Goal: Register for event/course

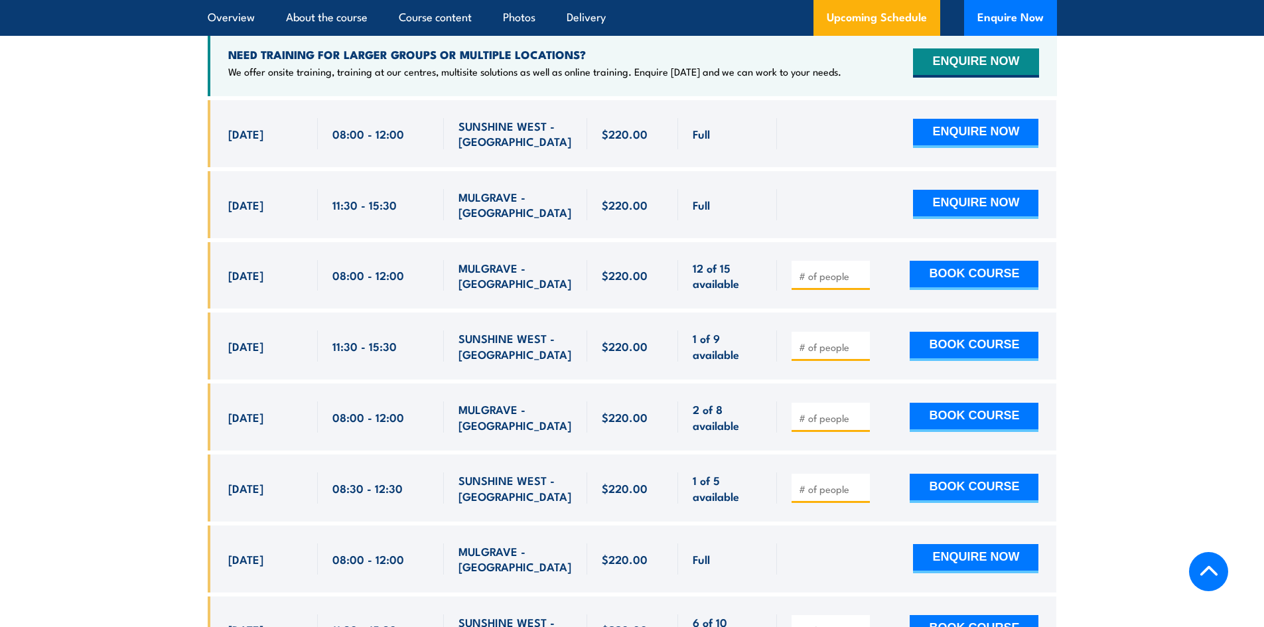
scroll to position [2632, 0]
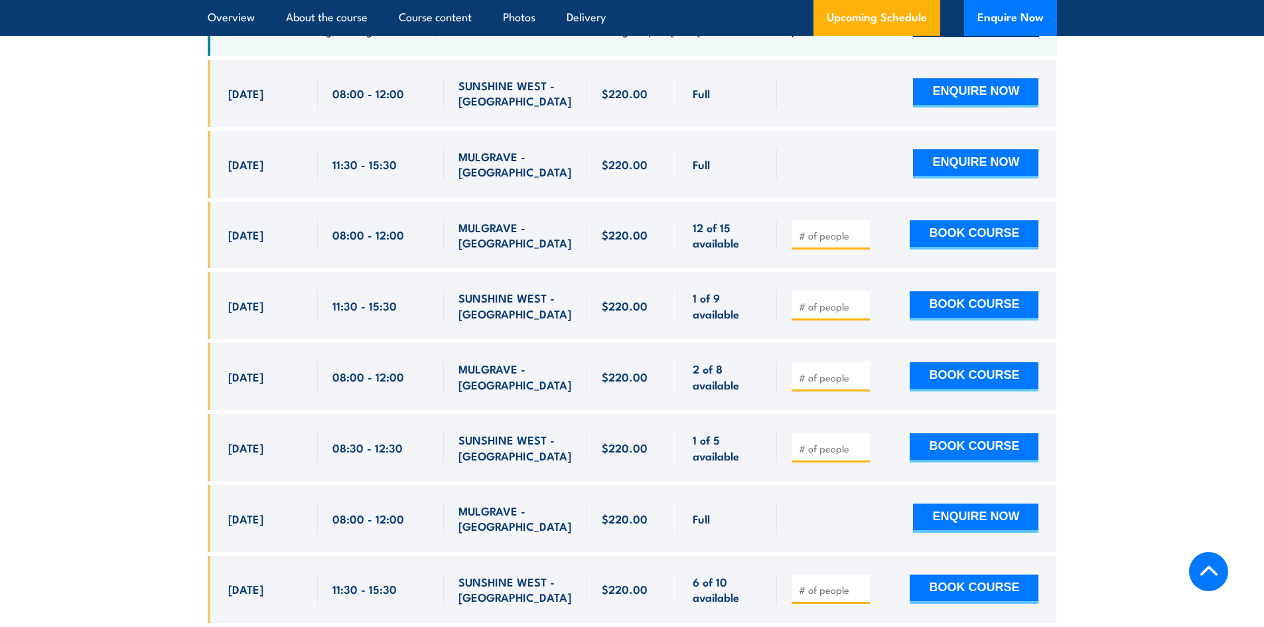
drag, startPoint x: 952, startPoint y: 356, endPoint x: 903, endPoint y: 354, distance: 49.1
click at [952, 362] on button "BOOK COURSE" at bounding box center [974, 376] width 129 height 29
type input "1"
click at [936, 362] on button "BOOK COURSE" at bounding box center [974, 376] width 129 height 29
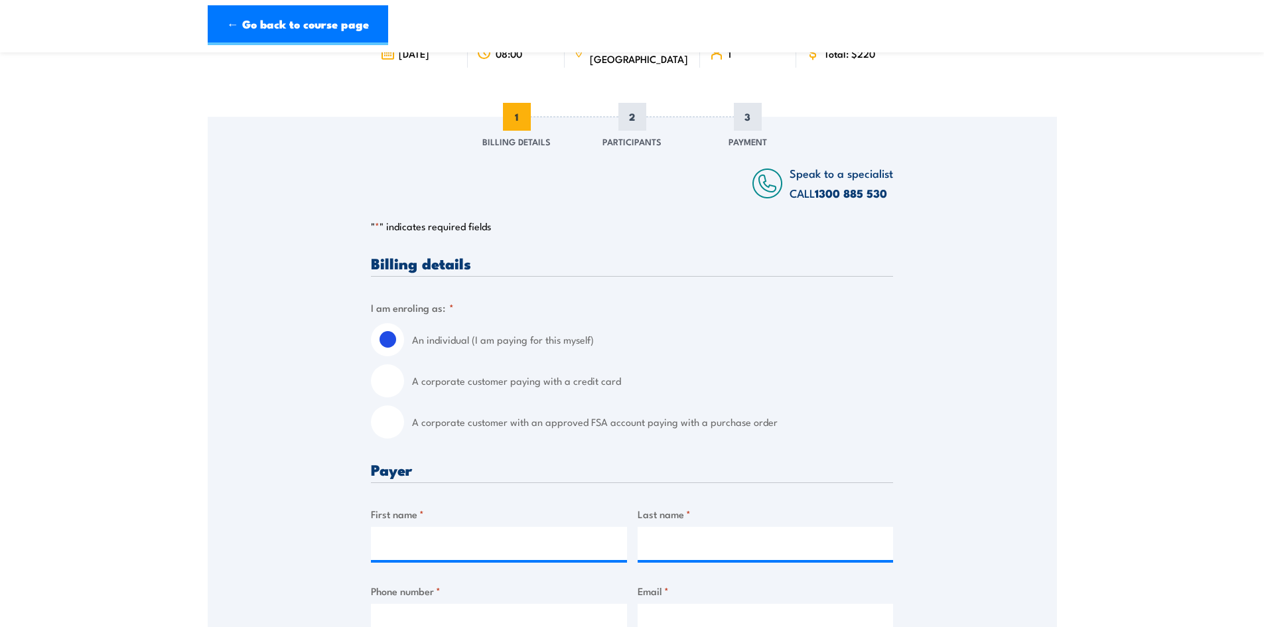
scroll to position [199, 0]
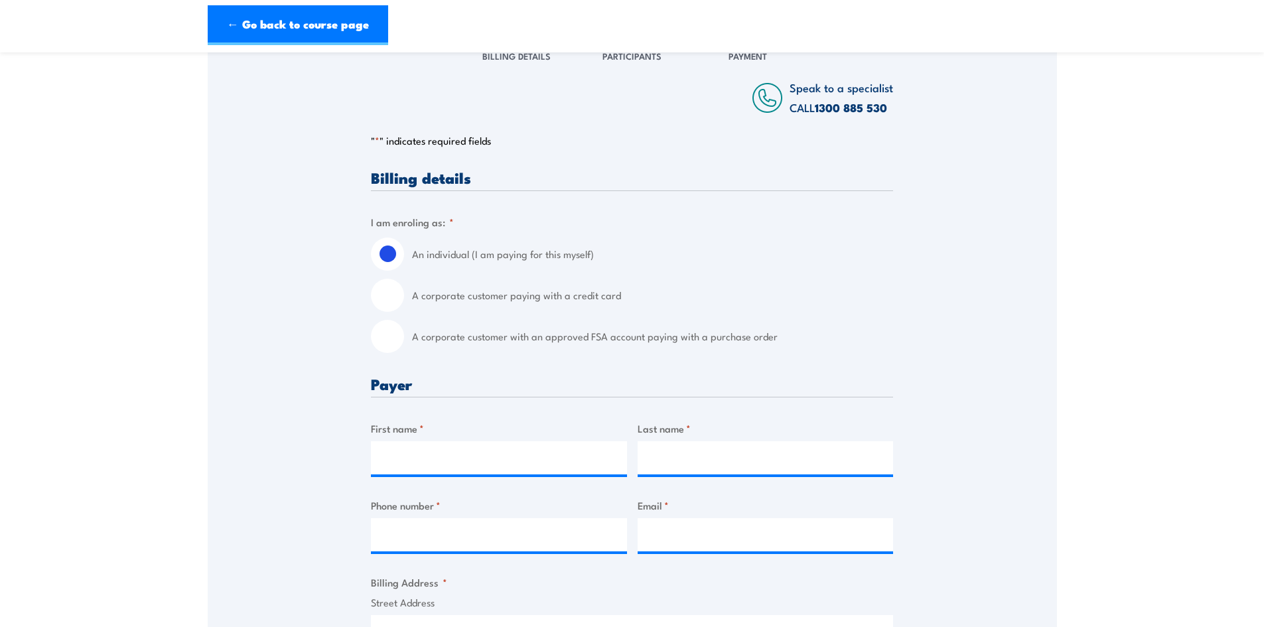
click at [428, 334] on label "A corporate customer with an approved FSA account paying with a purchase order" at bounding box center [652, 336] width 481 height 33
click at [404, 334] on input "A corporate customer with an approved FSA account paying with a purchase order" at bounding box center [387, 336] width 33 height 33
radio input "true"
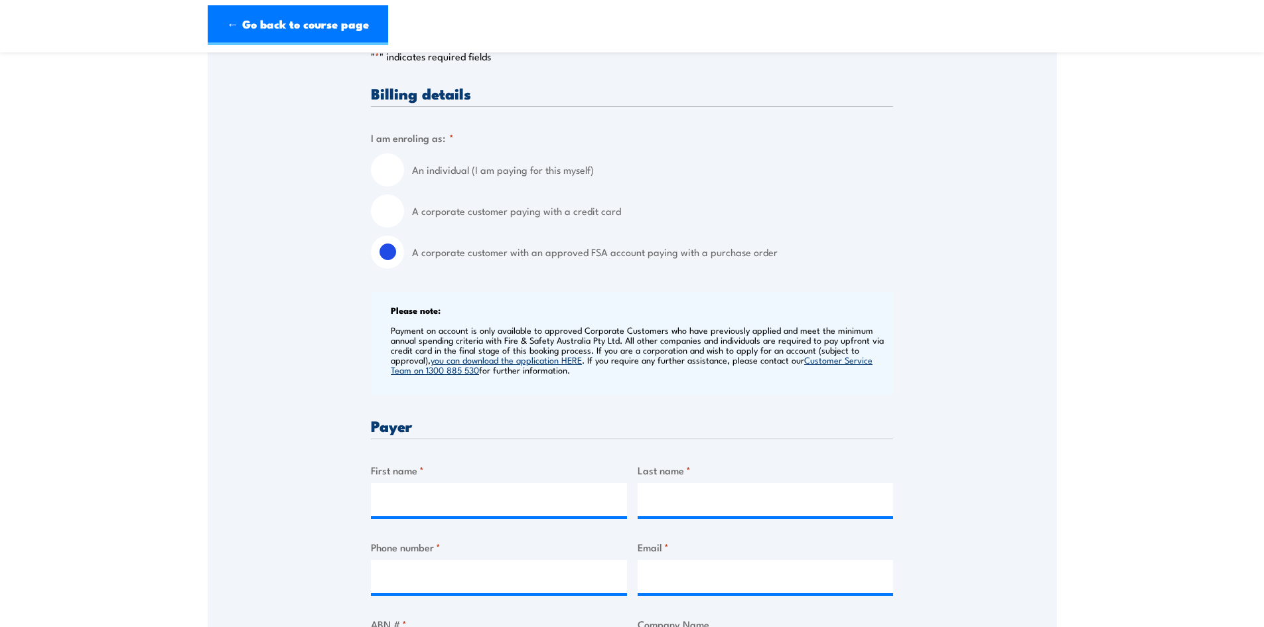
scroll to position [332, 0]
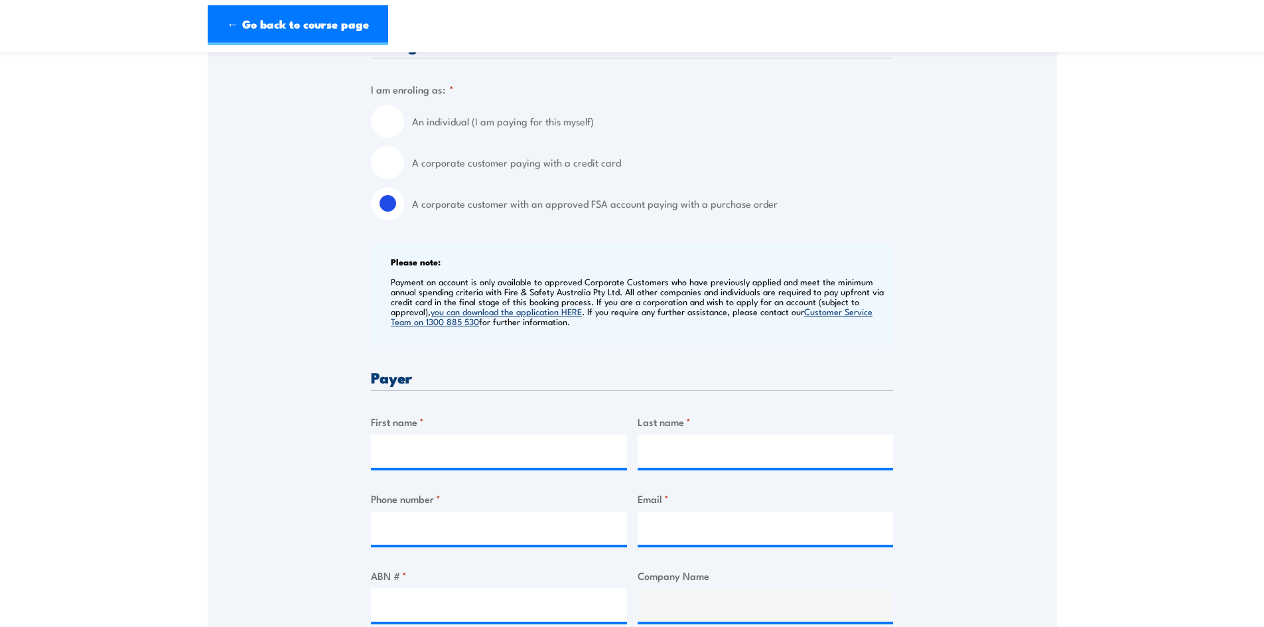
click at [528, 312] on link "you can download the application HERE" at bounding box center [506, 311] width 151 height 12
